Goal: Find specific page/section: Find specific page/section

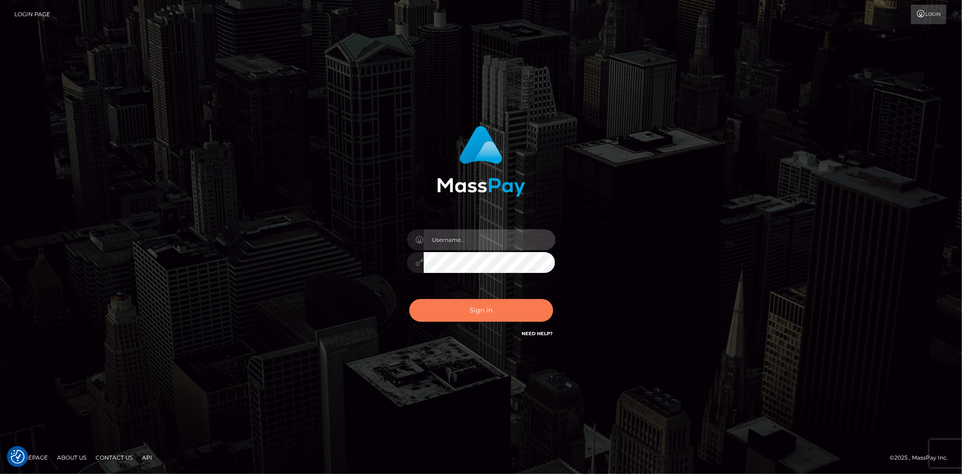
type input "Eduard Gavrilescu"
click at [480, 308] on button "Sign in" at bounding box center [481, 310] width 144 height 23
type input "Eduard Gavrilescu"
click at [491, 308] on button "Sign in" at bounding box center [481, 310] width 144 height 23
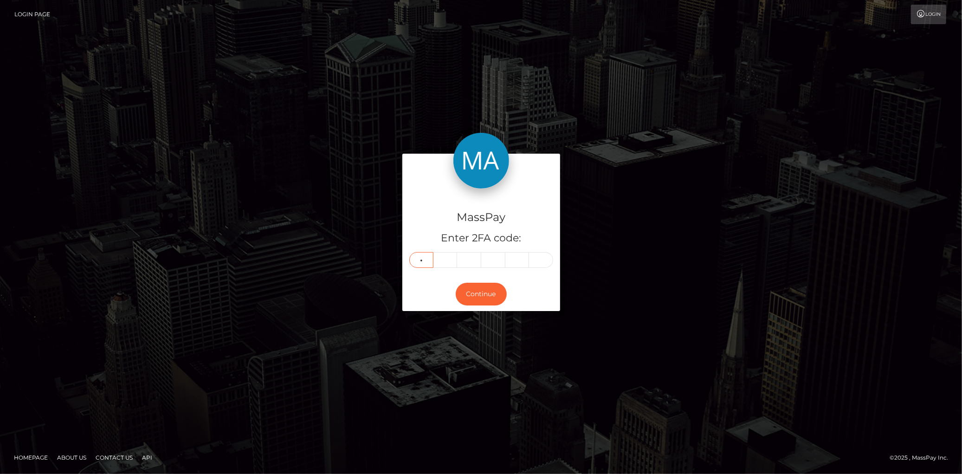
type input "3"
type input "0"
type input "5"
type input "4"
type input "0"
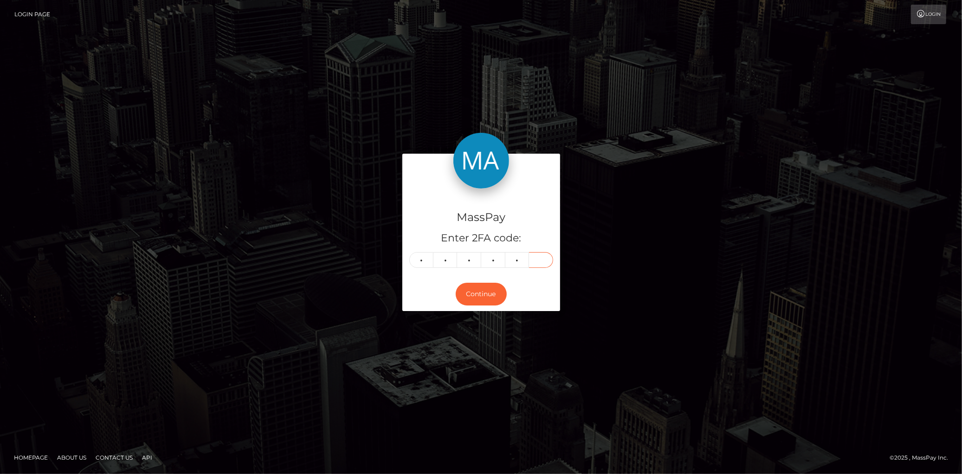
type input "1"
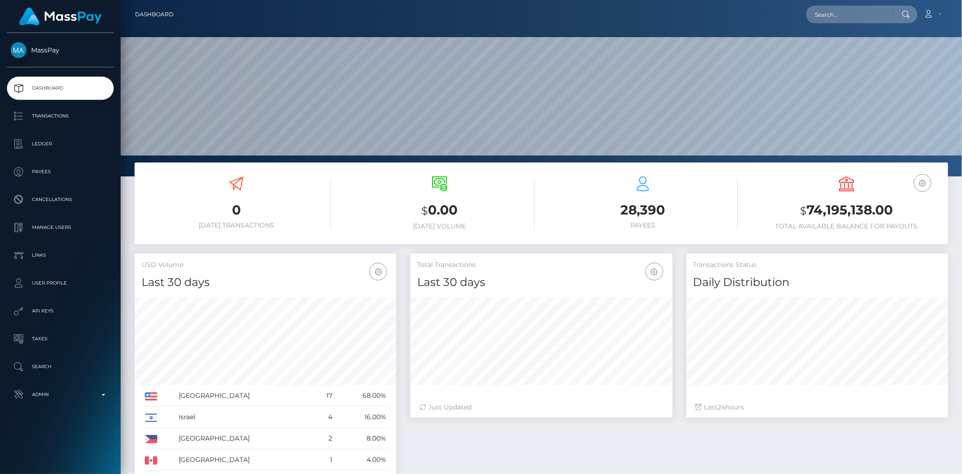
scroll to position [164, 262]
click at [827, 18] on input "text" at bounding box center [849, 15] width 87 height 18
paste input "poact_qfDH0gvqIPzS"
type input "poact_qfDH0gvqIPzS"
click at [846, 50] on link "Mervin Charles" at bounding box center [843, 47] width 74 height 17
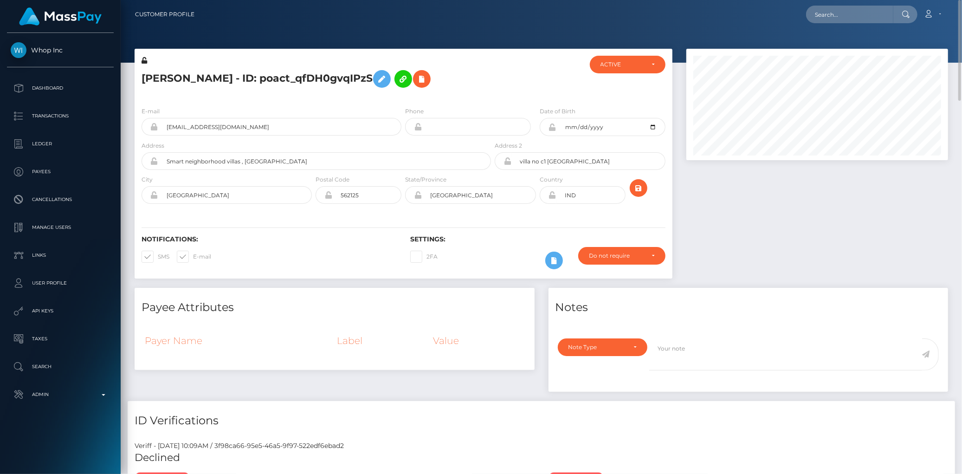
click at [243, 77] on h5 "Mervin Charles - ID: poact_qfDH0gvqIPzS" at bounding box center [313, 78] width 344 height 27
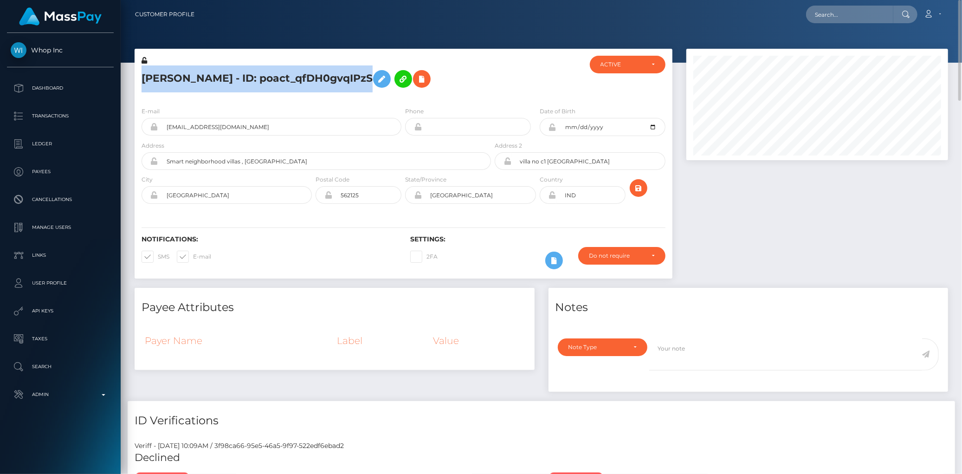
drag, startPoint x: 243, startPoint y: 77, endPoint x: 232, endPoint y: 66, distance: 14.4
click at [243, 77] on h5 "Mervin Charles - ID: poact_qfDH0gvqIPzS" at bounding box center [313, 78] width 344 height 27
copy h5 "Mervin Charles - ID: poact_qfDH0gvqIPzS"
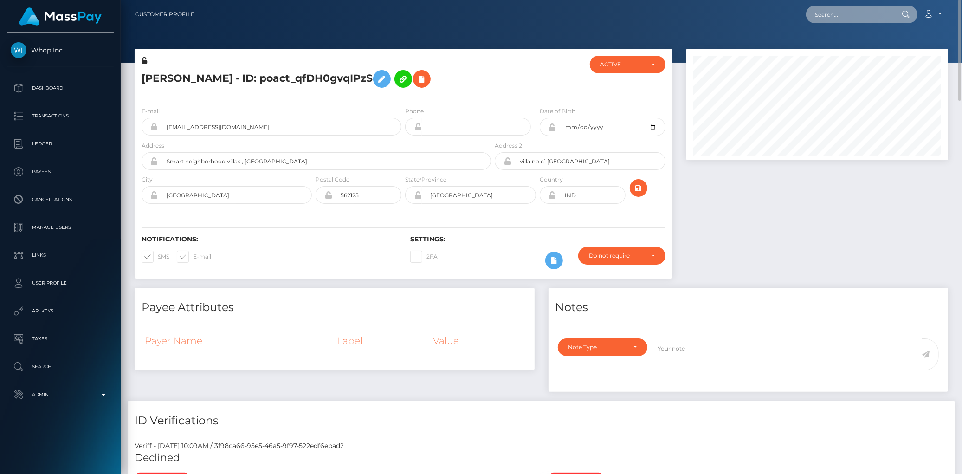
click at [840, 7] on input "text" at bounding box center [849, 15] width 87 height 18
paste input "poact_bUUhFlp7gxzY"
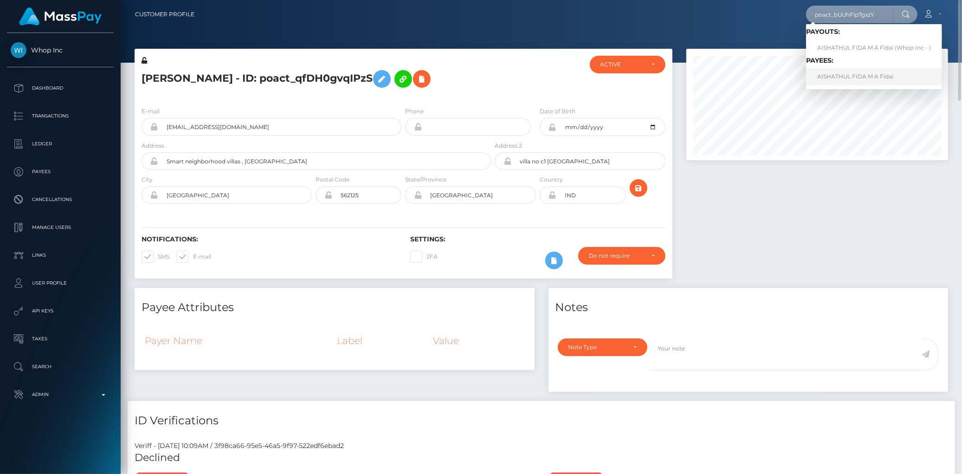
type input "poact_bUUhFlp7gxzY"
click at [842, 71] on link "AISHATHUL FIDA M A Fidai" at bounding box center [874, 76] width 136 height 17
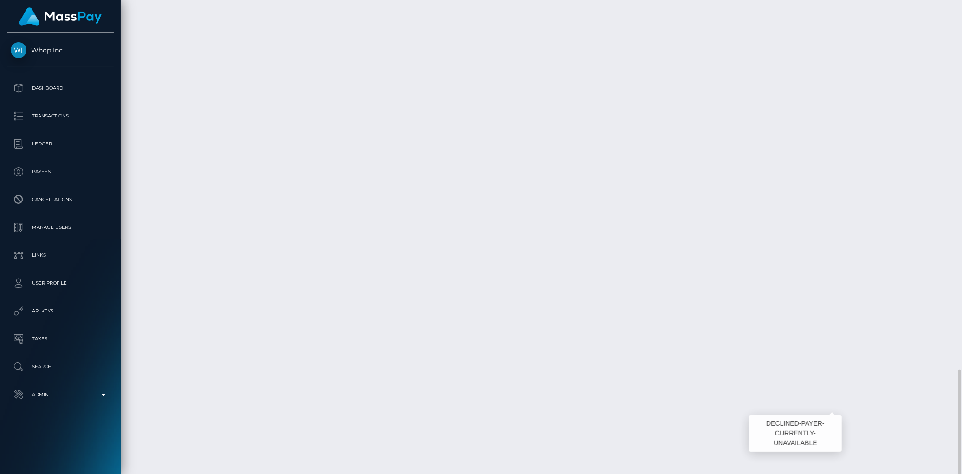
scroll to position [111, 262]
drag, startPoint x: 132, startPoint y: 381, endPoint x: 679, endPoint y: 393, distance: 547.0
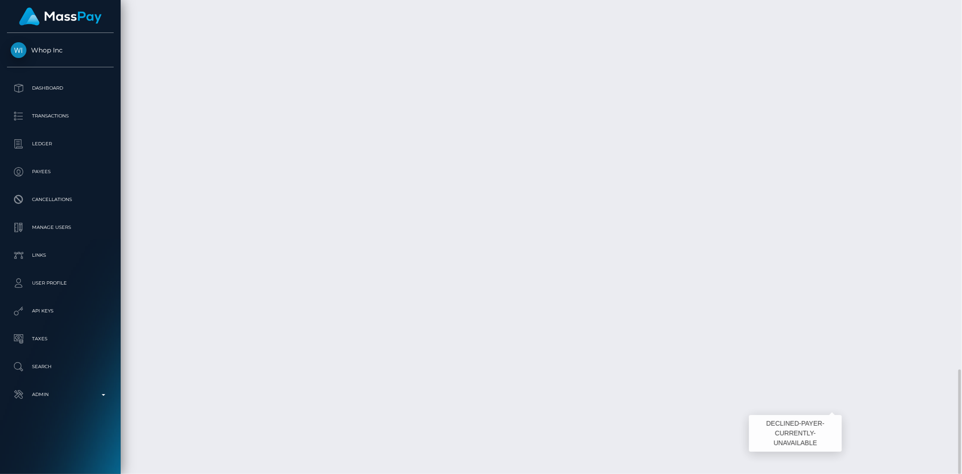
drag, startPoint x: 138, startPoint y: 386, endPoint x: 836, endPoint y: 384, distance: 698.1
copy table "Date/Time Description Amount Fee Received Status"
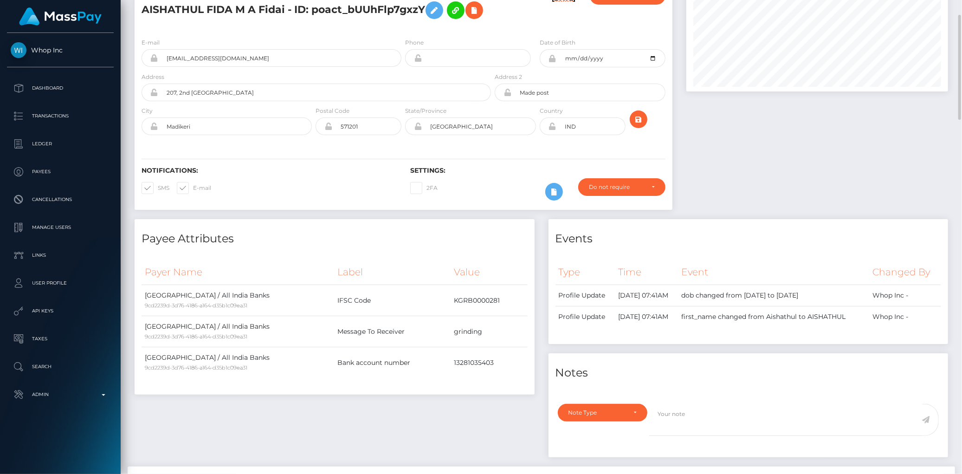
scroll to position [0, 0]
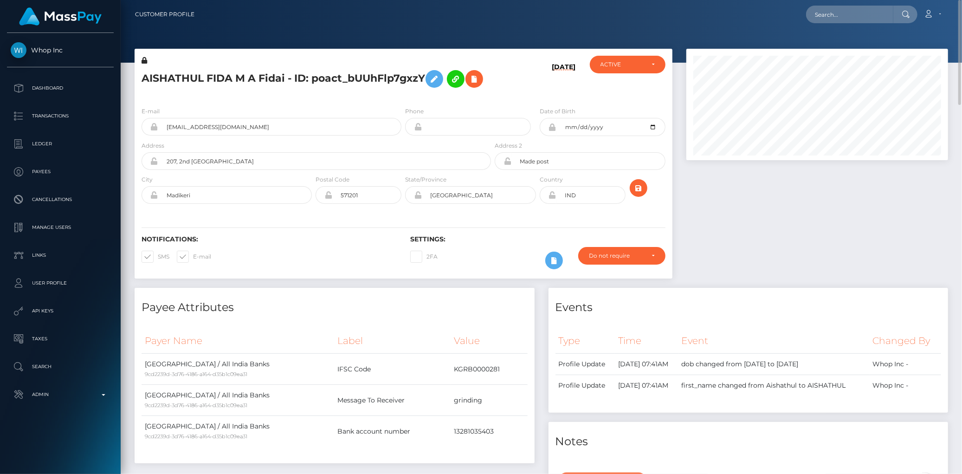
click at [239, 92] on h5 "AISHATHUL FIDA M A Fidai - ID: poact_bUUhFlp7gxzY" at bounding box center [313, 78] width 344 height 27
click at [234, 77] on h5 "AISHATHUL FIDA M A Fidai - ID: poact_bUUhFlp7gxzY" at bounding box center [313, 78] width 344 height 27
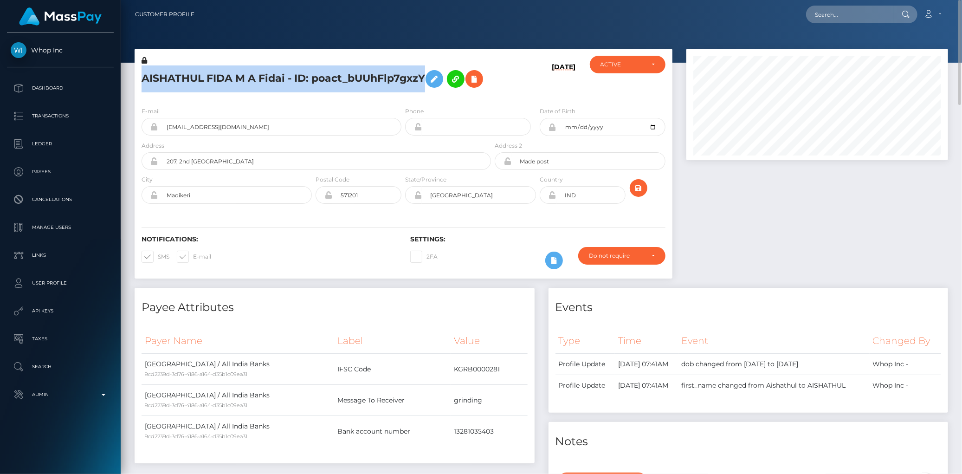
click at [234, 77] on h5 "AISHATHUL FIDA M A Fidai - ID: poact_bUUhFlp7gxzY" at bounding box center [313, 78] width 344 height 27
copy h5 "AISHATHUL FIDA M A Fidai - ID: poact_bUUhFlp7gxzY"
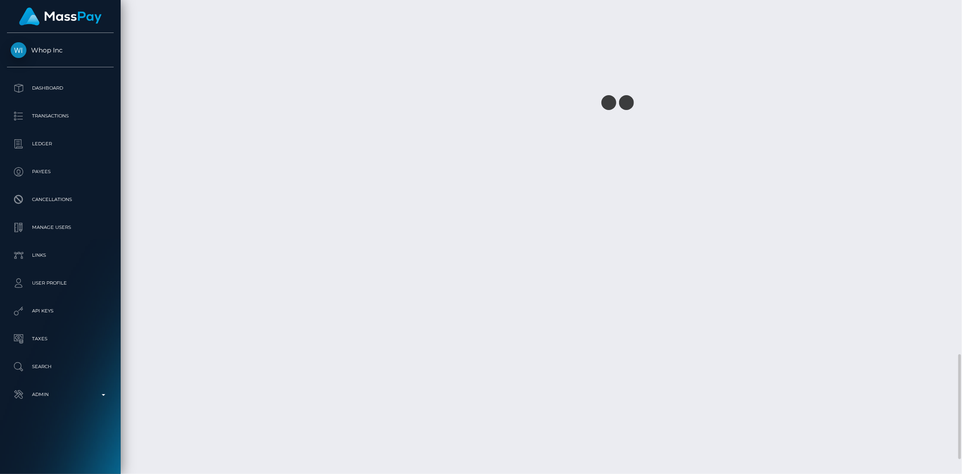
scroll to position [1667, 0]
copy h5 "AISHATHUL FIDA M A Fidai - ID: poact_bUUhFlp7gxzY"
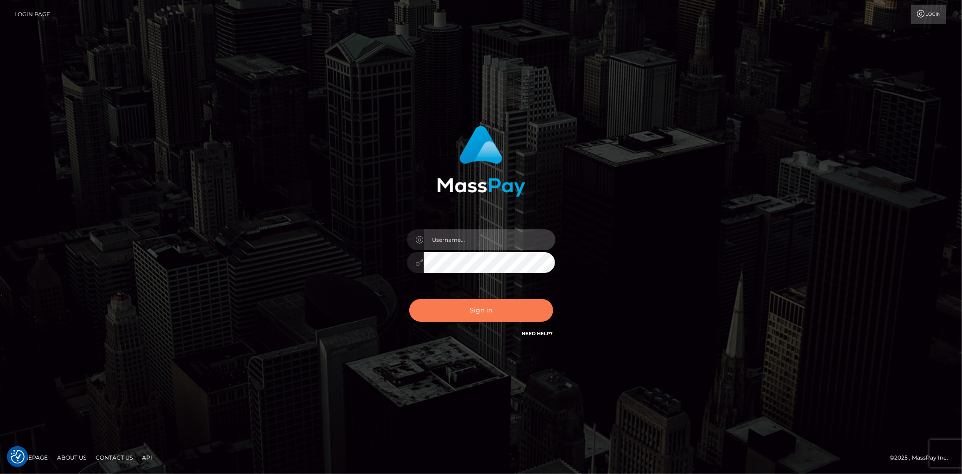
type input "Eduard Gavrilescu"
click at [486, 316] on button "Sign in" at bounding box center [481, 310] width 144 height 23
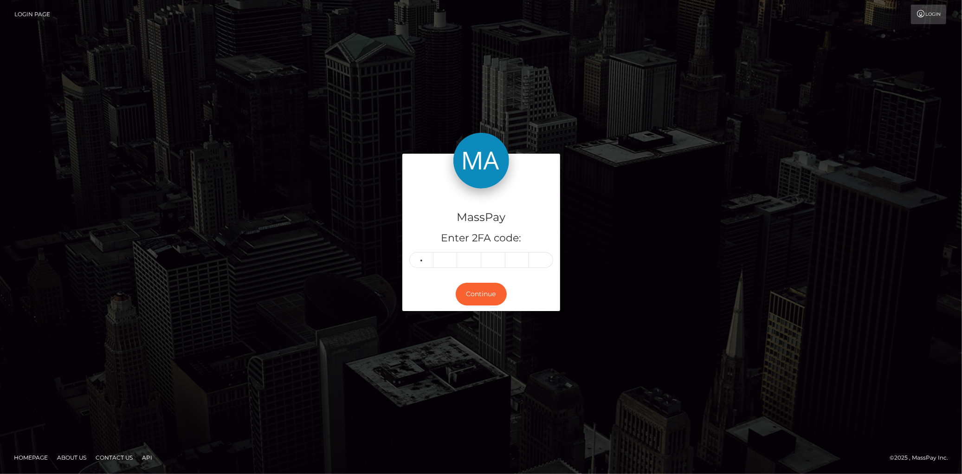
type input "6"
type input "7"
type input "6"
type input "3"
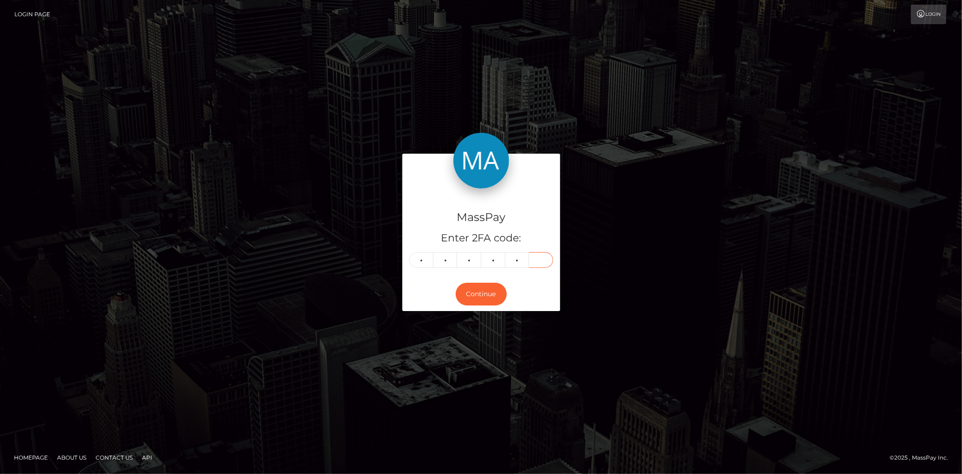
type input "2"
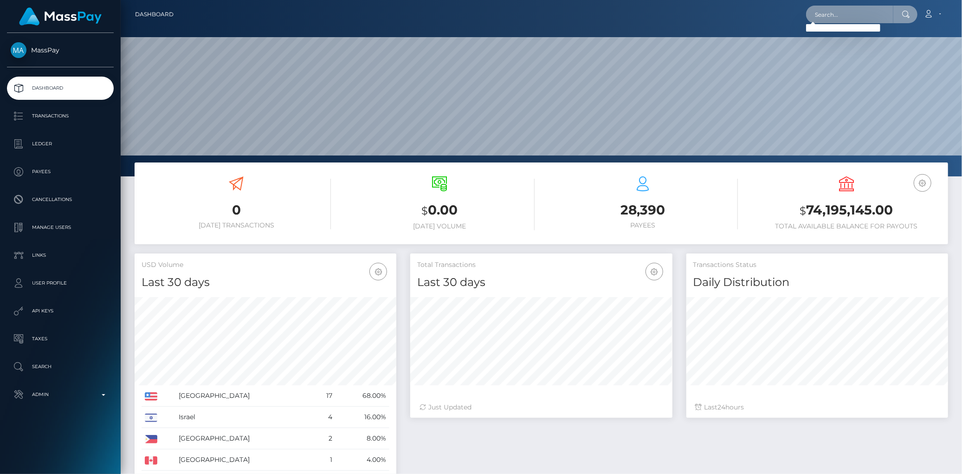
click at [831, 16] on input "text" at bounding box center [849, 15] width 87 height 18
paste input "1334149177"
type input "1334149177"
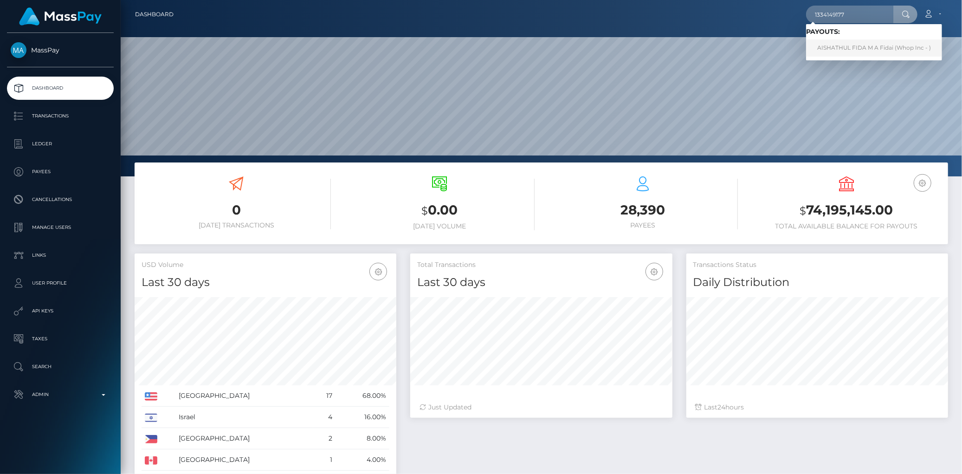
click at [833, 50] on link "AISHATHUL FIDA M A Fidai (Whop Inc - )" at bounding box center [874, 47] width 136 height 17
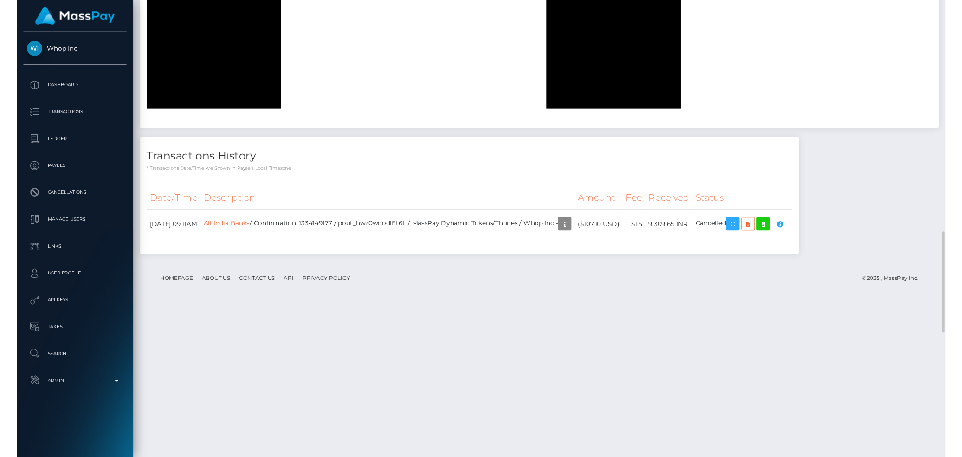
scroll to position [1667, 0]
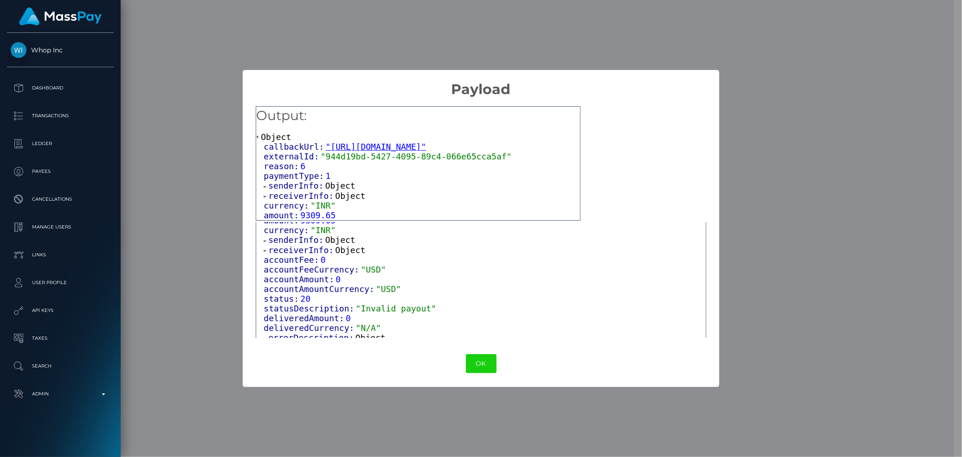
scroll to position [108, 0]
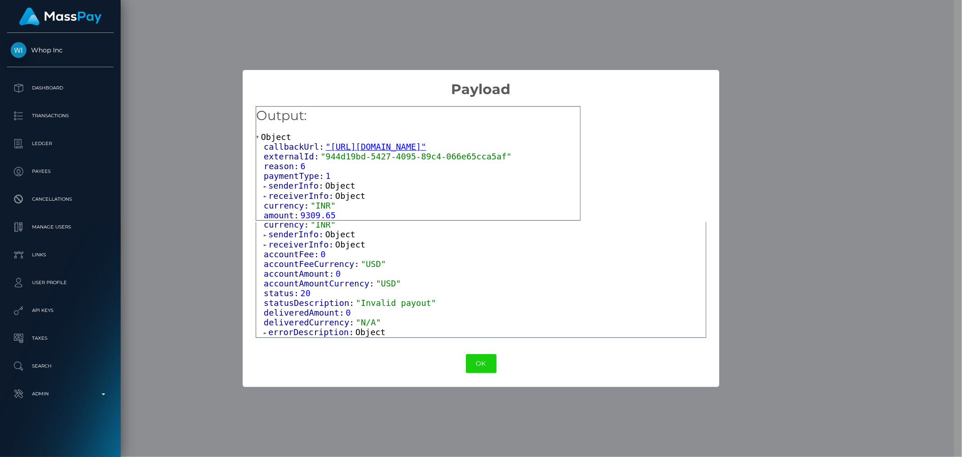
click at [341, 334] on span "errorDescription:" at bounding box center [311, 332] width 87 height 10
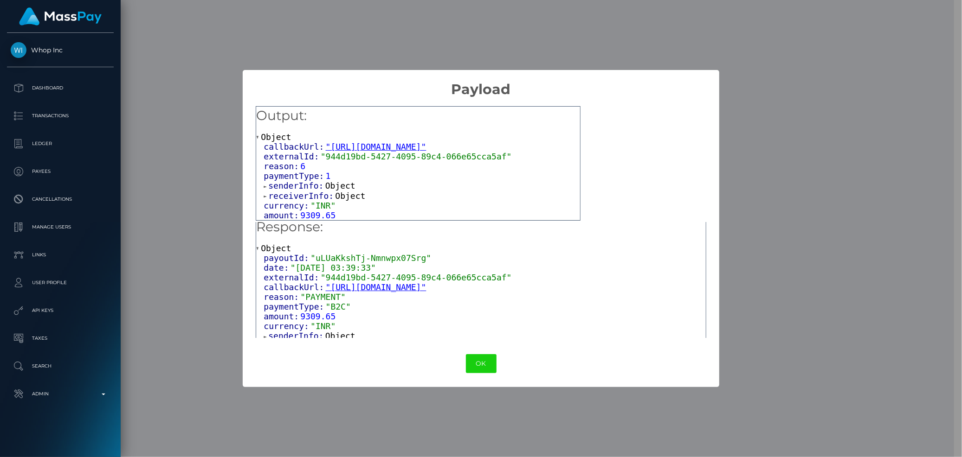
scroll to position [0, 0]
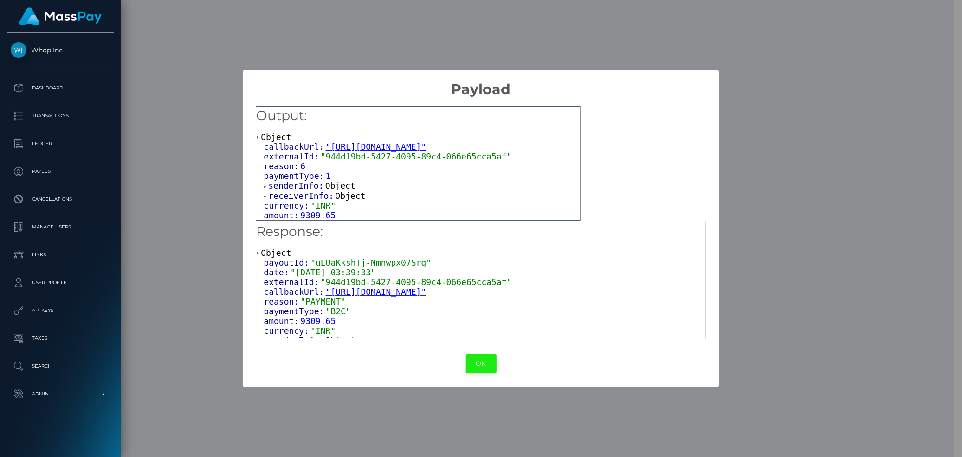
click at [472, 358] on button "OK" at bounding box center [481, 363] width 31 height 19
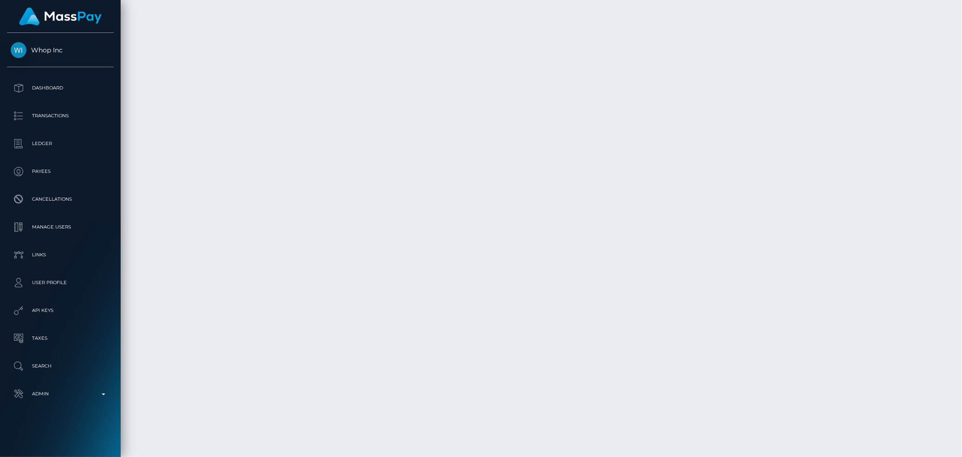
scroll to position [111, 262]
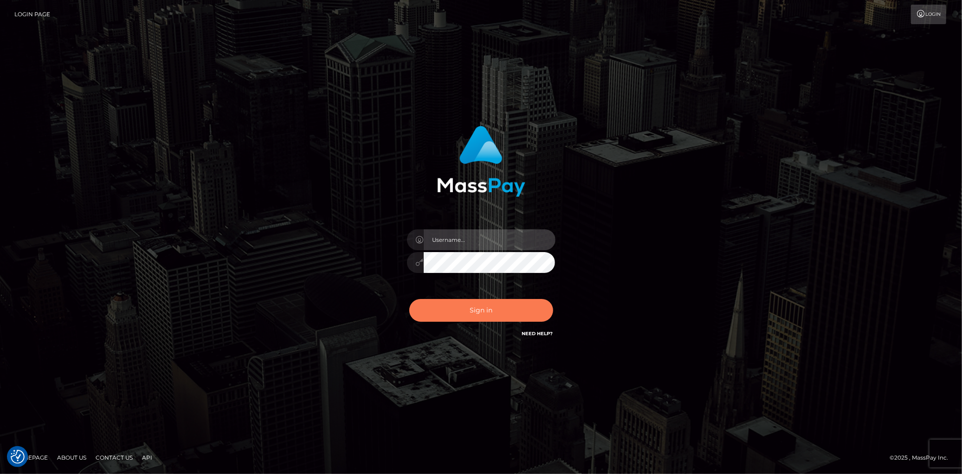
type input "Eduard Gavrilescu"
click at [508, 313] on button "Sign in" at bounding box center [481, 310] width 144 height 23
type input "[PERSON_NAME]"
click at [508, 313] on button "Sign in" at bounding box center [481, 310] width 144 height 23
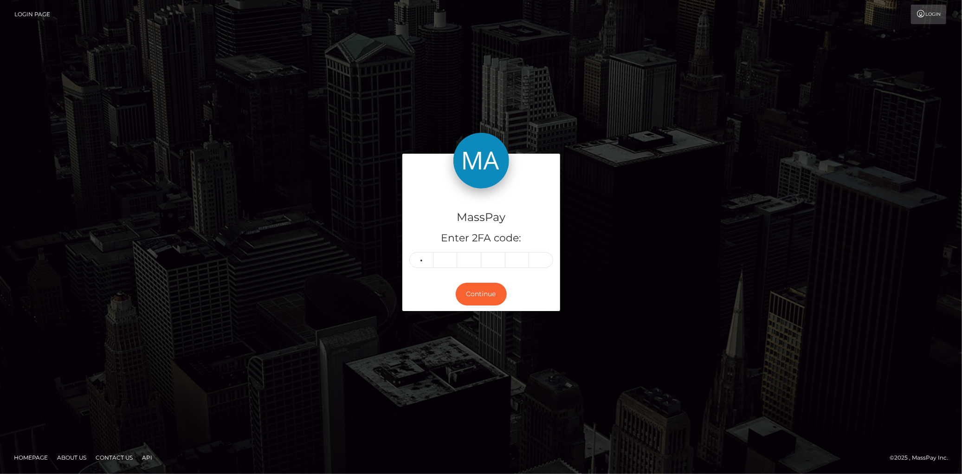
type input "2"
type input "3"
type input "5"
type input "7"
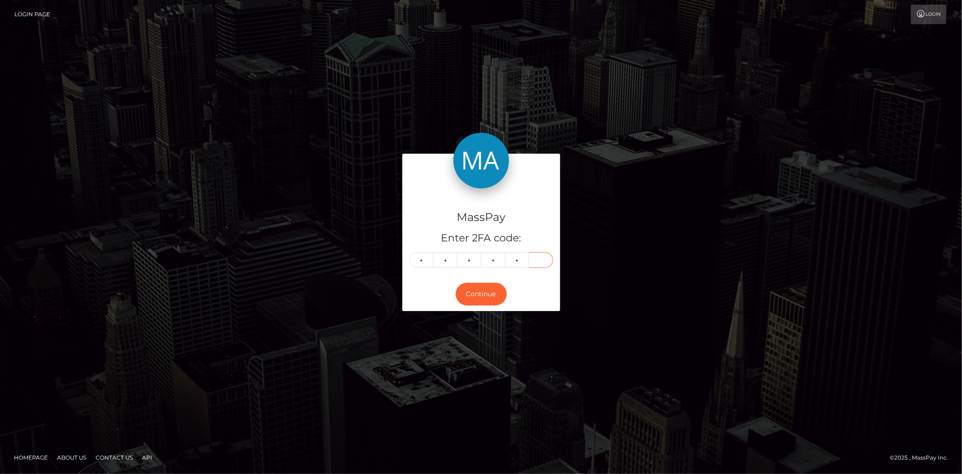
type input "5"
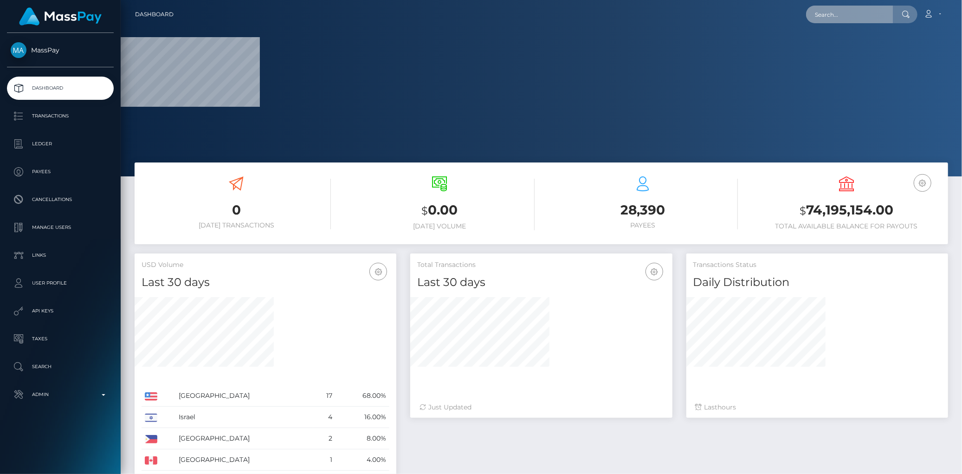
click at [833, 9] on input "text" at bounding box center [849, 15] width 87 height 18
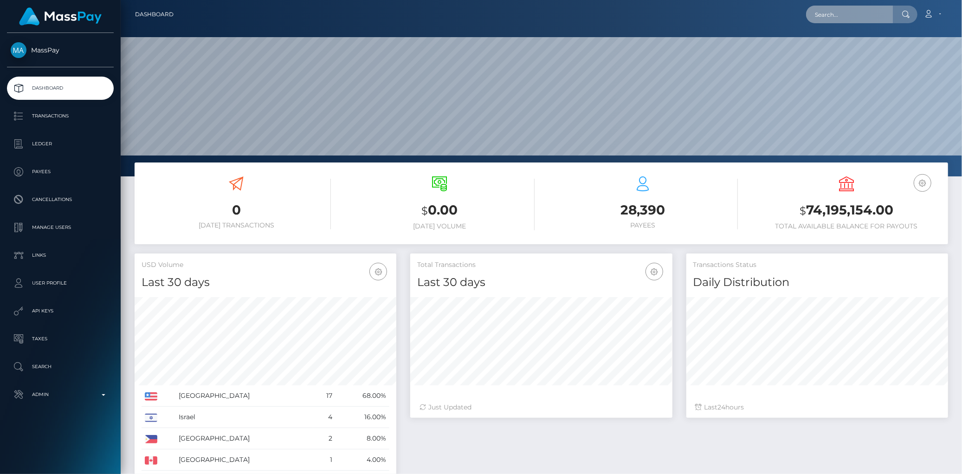
scroll to position [164, 262]
paste input "poact_lsXSlDsqdqdN"
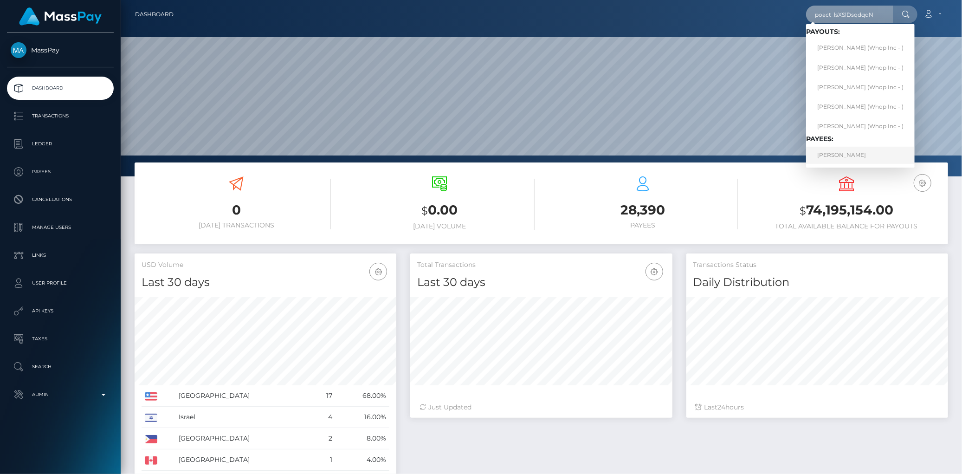
type input "poact_lsXSlDsqdqdN"
click at [836, 149] on link "ANAS TIMOUCH" at bounding box center [860, 155] width 109 height 17
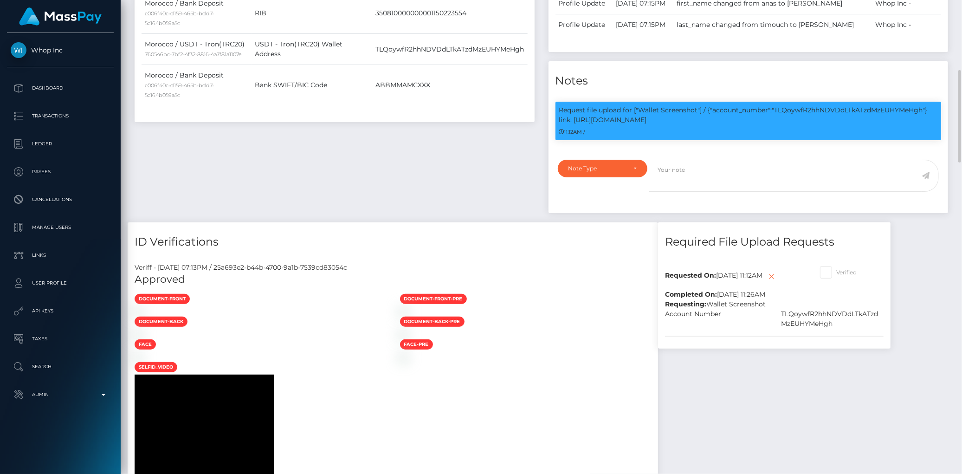
scroll to position [111, 262]
click at [739, 110] on p "Request file upload for ["Wallet Screenshot"] / {"account_number":"TLQoywfR2hhN…" at bounding box center [748, 114] width 378 height 19
click at [796, 107] on p "Request file upload for ["Wallet Screenshot"] / {"account_number":"TLQoywfR2hhN…" at bounding box center [748, 114] width 378 height 19
copy p "TLQoywfR2hhNDVDdLTkATzdMzEUHYMeHgh"
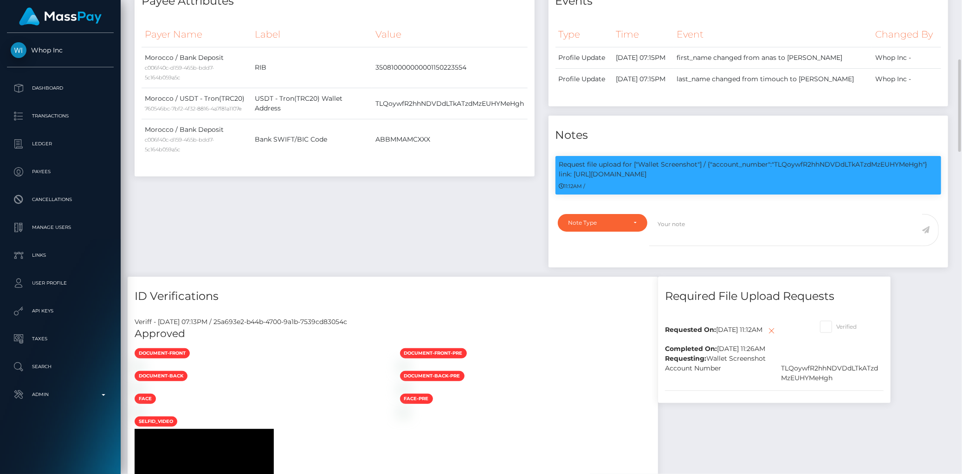
scroll to position [0, 0]
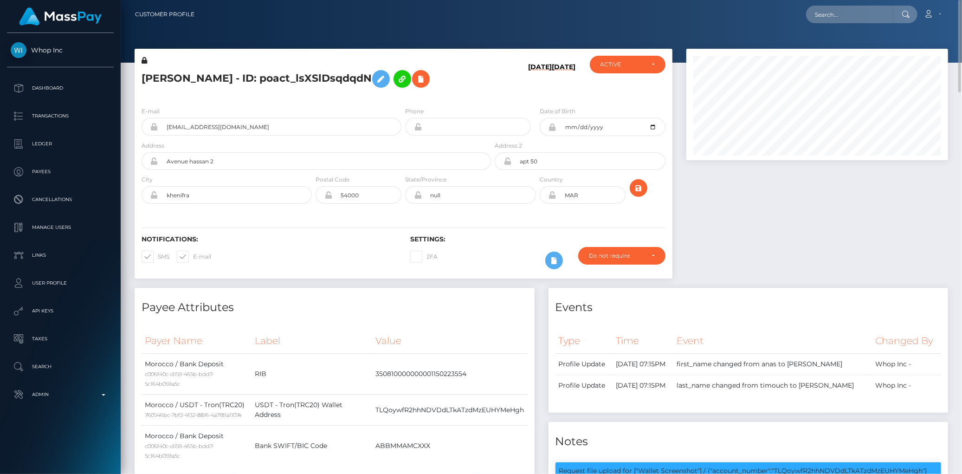
click at [218, 89] on h5 "ANAS TIMOUCH - ID: poact_lsXSlDsqdqdN" at bounding box center [313, 78] width 344 height 27
click at [216, 79] on h5 "ANAS TIMOUCH - ID: poact_lsXSlDsqdqdN" at bounding box center [313, 78] width 344 height 27
copy h5 "ANAS TIMOUCH - ID: poact_lsXSlDsqdqdN"
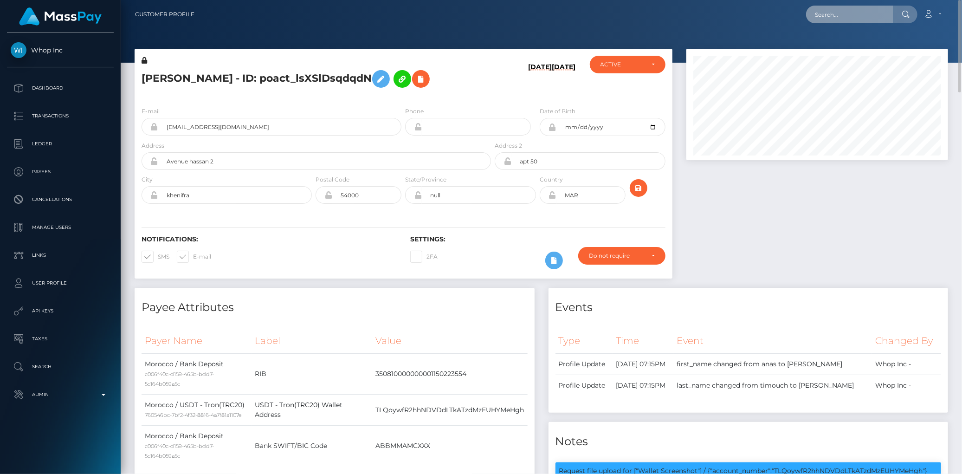
click at [827, 18] on input "text" at bounding box center [849, 15] width 87 height 18
paste input "poact_w4cPoZXUMa3H"
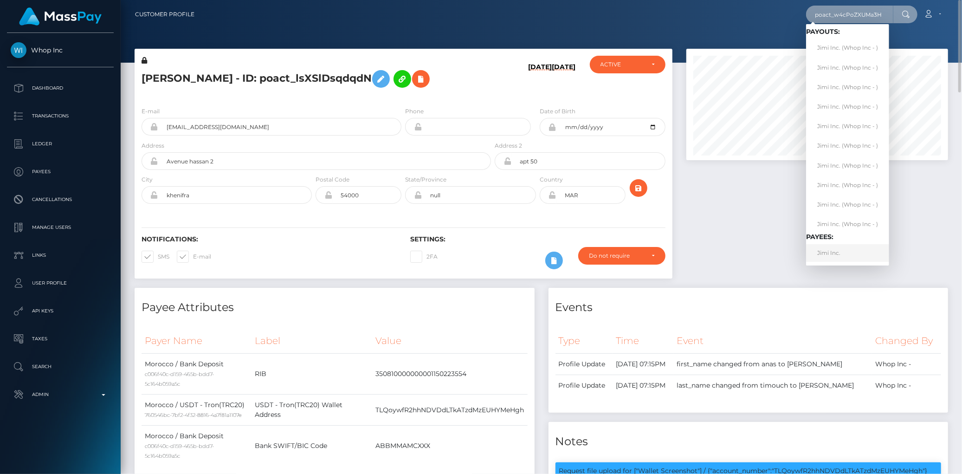
type input "poact_w4cPoZXUMa3H"
click at [852, 247] on link "Jimi Inc." at bounding box center [847, 252] width 83 height 17
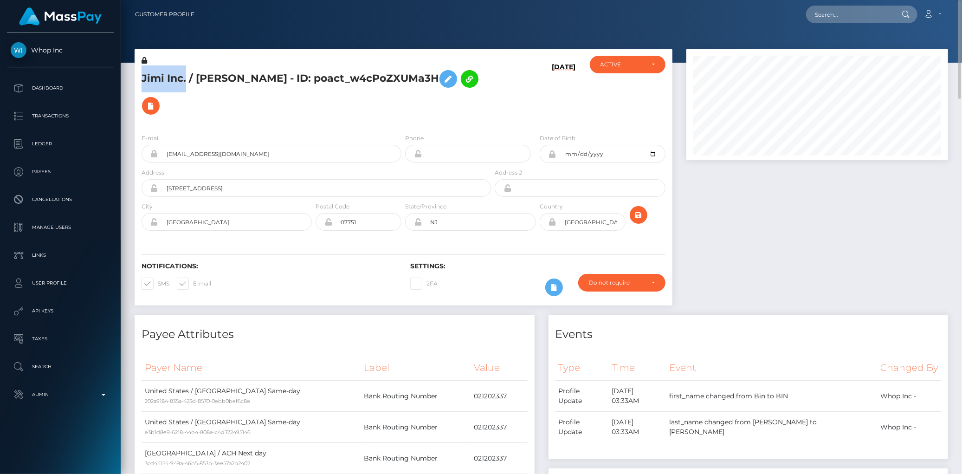
drag, startPoint x: 141, startPoint y: 75, endPoint x: 185, endPoint y: 75, distance: 44.1
click at [185, 75] on div "Jimi Inc. / [PERSON_NAME] - ID: poact_w4cPoZXUMa3H" at bounding box center [314, 91] width 358 height 71
copy h5 "Jimi Inc."
